Goal: Navigation & Orientation: Find specific page/section

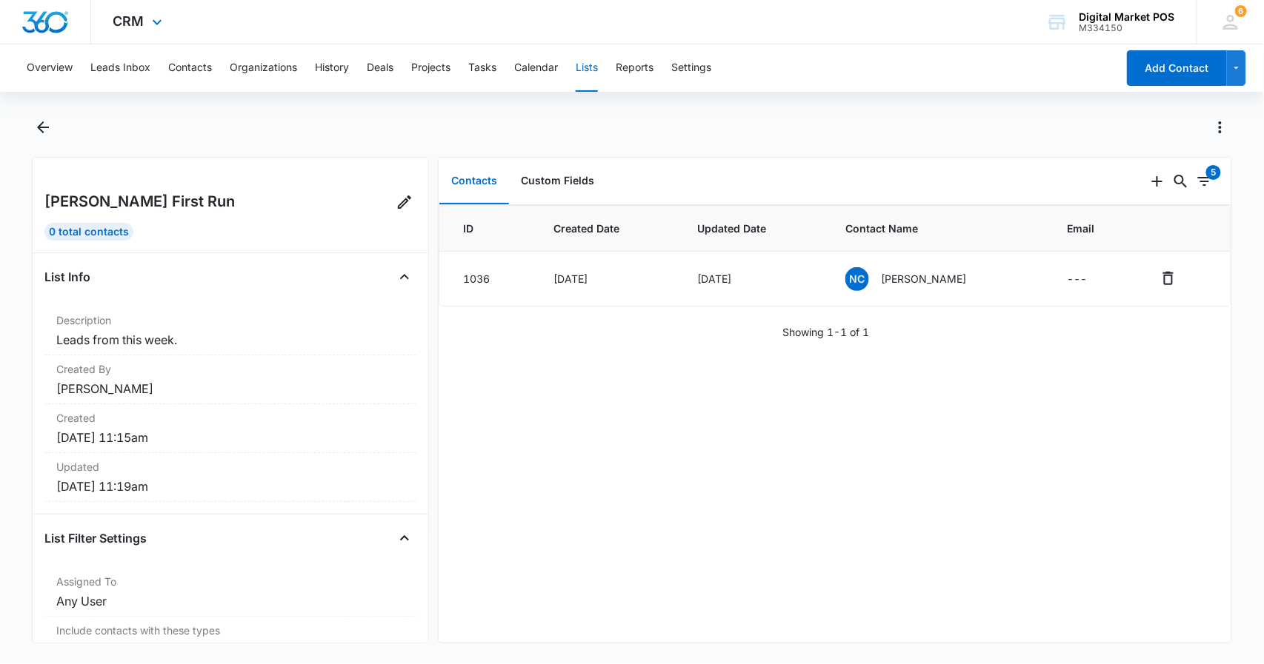
click at [145, 30] on div "CRM Apps Reputation Websites Forms CRM Email Social Content Ads Intelligence Fi…" at bounding box center [139, 22] width 97 height 44
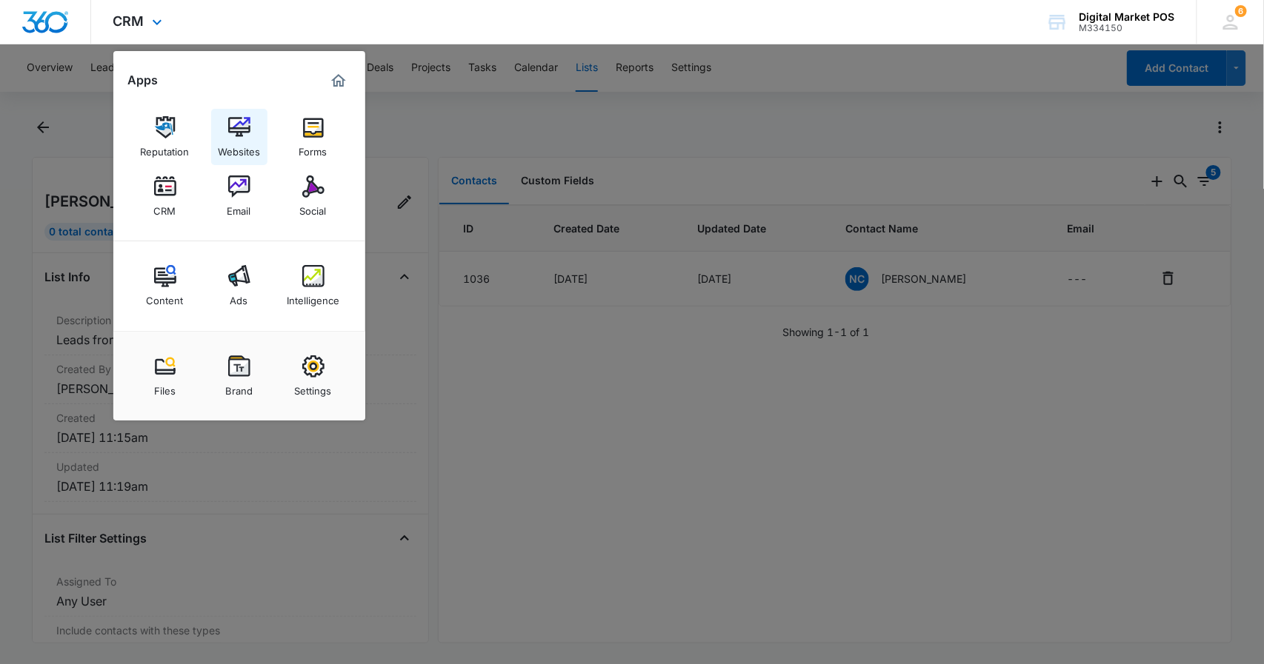
click at [236, 139] on div "Websites" at bounding box center [239, 148] width 42 height 19
